Goal: Information Seeking & Learning: Check status

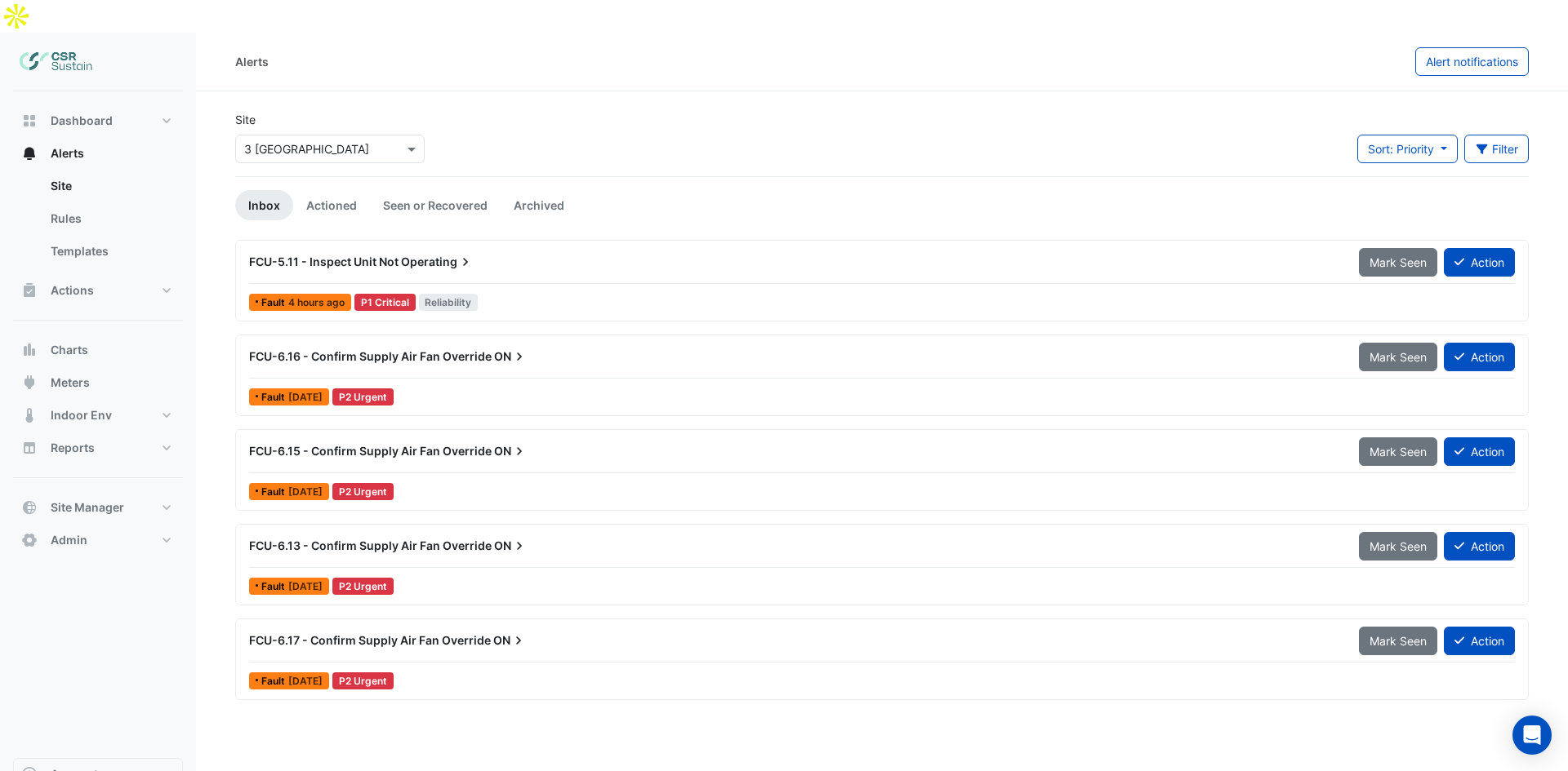
click at [388, 47] on div "Alerts" at bounding box center [825, 61] width 1180 height 28
click at [459, 254] on icon at bounding box center [466, 263] width 17 height 17
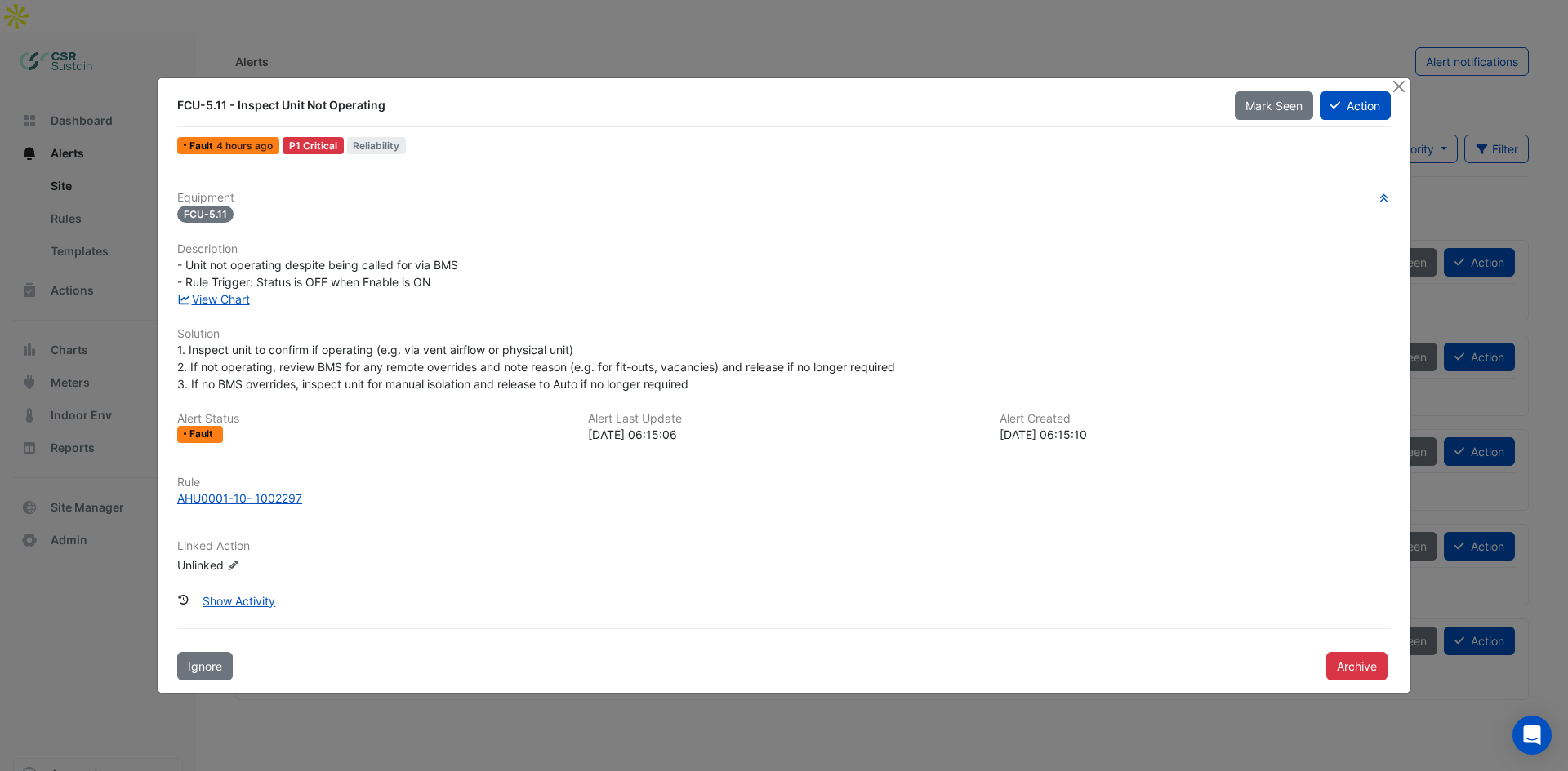
drag, startPoint x: 235, startPoint y: 599, endPoint x: 302, endPoint y: 360, distance: 248.2
click at [302, 360] on div "Equipment FCU-5.11 Description - Unit not operating despite being called for vi…" at bounding box center [784, 426] width 1227 height 510
click at [202, 301] on link "View Chart" at bounding box center [214, 299] width 73 height 14
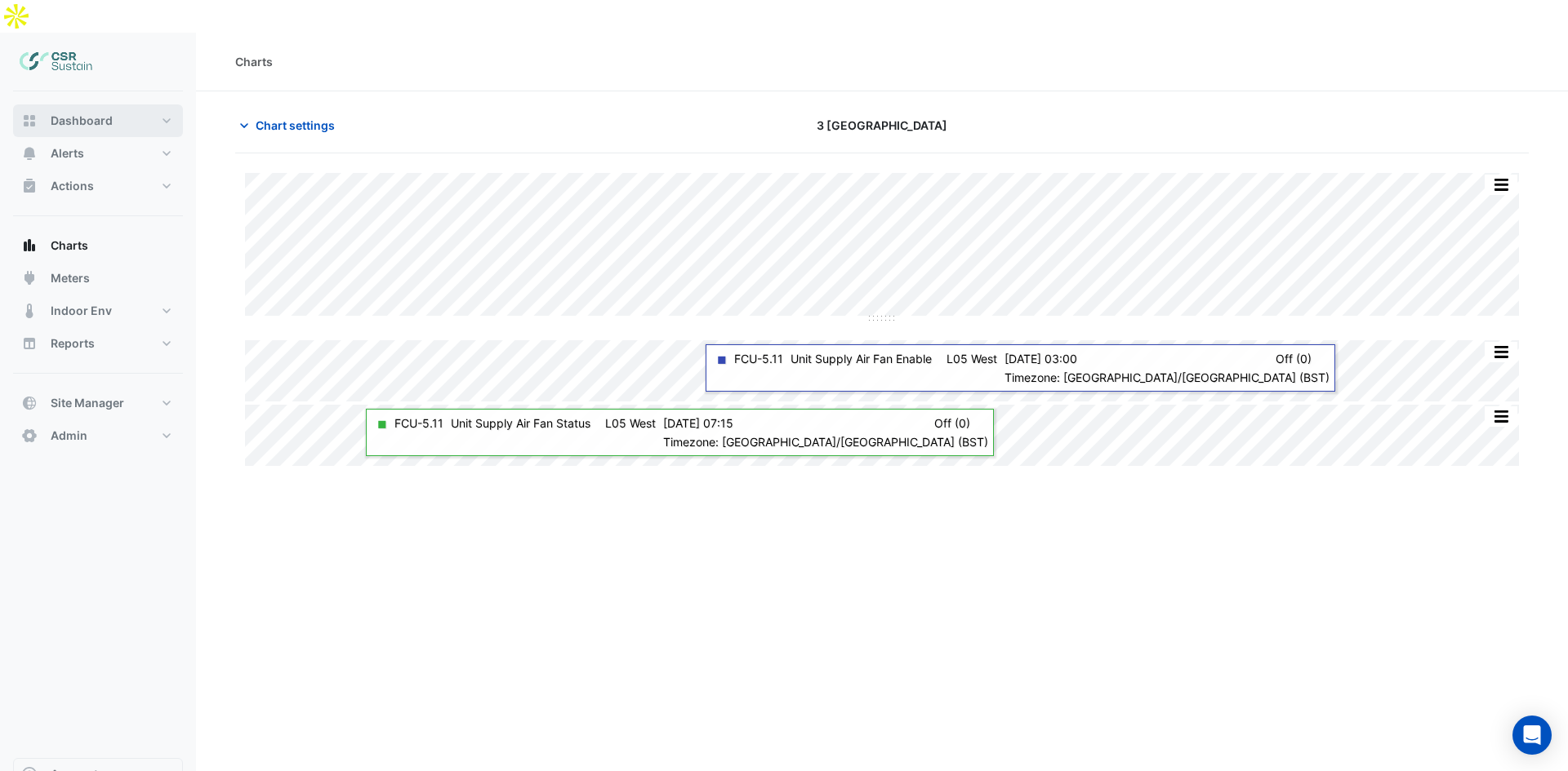
click at [77, 113] on span "Dashboard" at bounding box center [81, 121] width 62 height 17
select select "**"
